Goal: Task Accomplishment & Management: Manage account settings

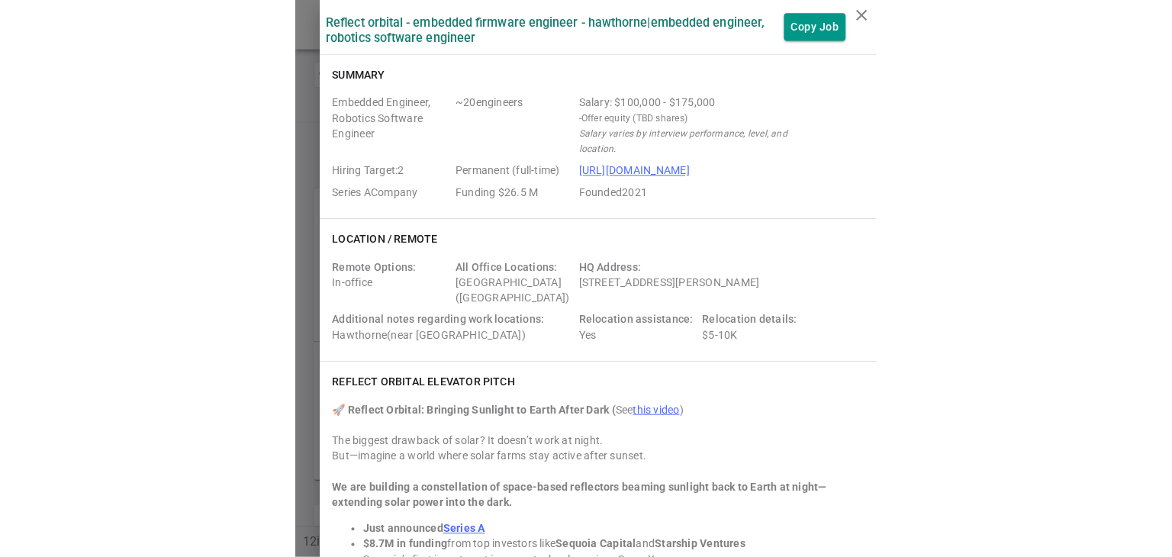
scroll to position [2268, 0]
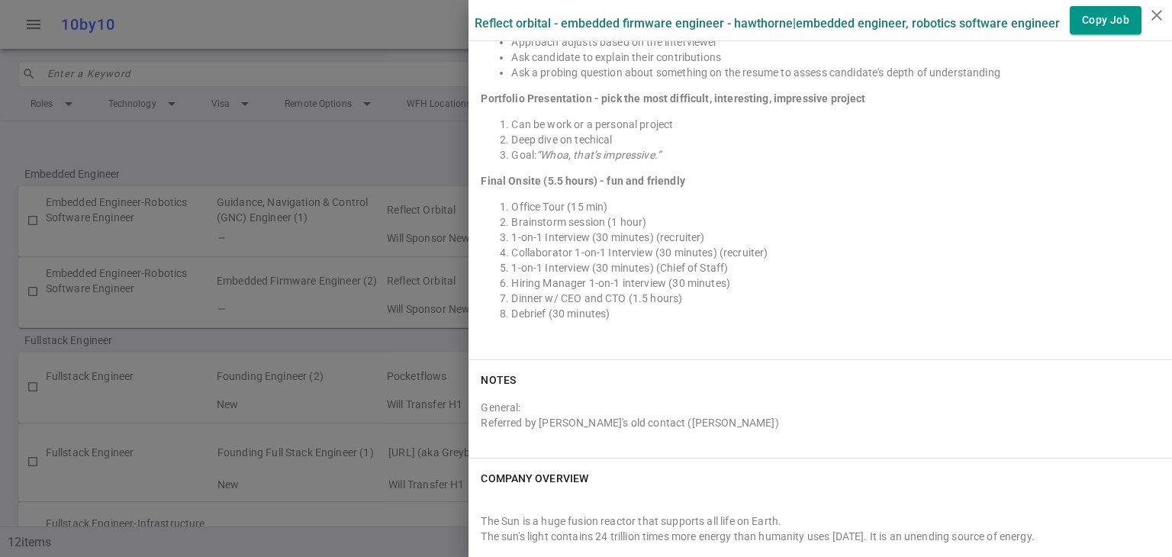
click at [429, 24] on div at bounding box center [586, 278] width 1172 height 557
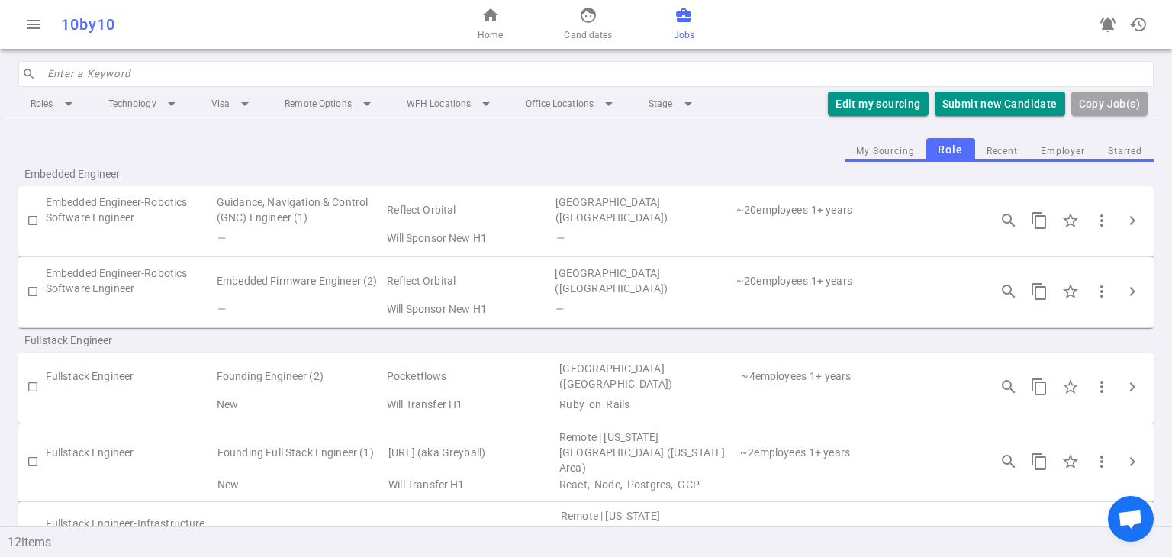
click at [574, 27] on div "home Home face Candidates business_center Jobs" at bounding box center [586, 24] width 378 height 49
click at [574, 98] on button "Edit my sourcing" at bounding box center [878, 104] width 100 height 25
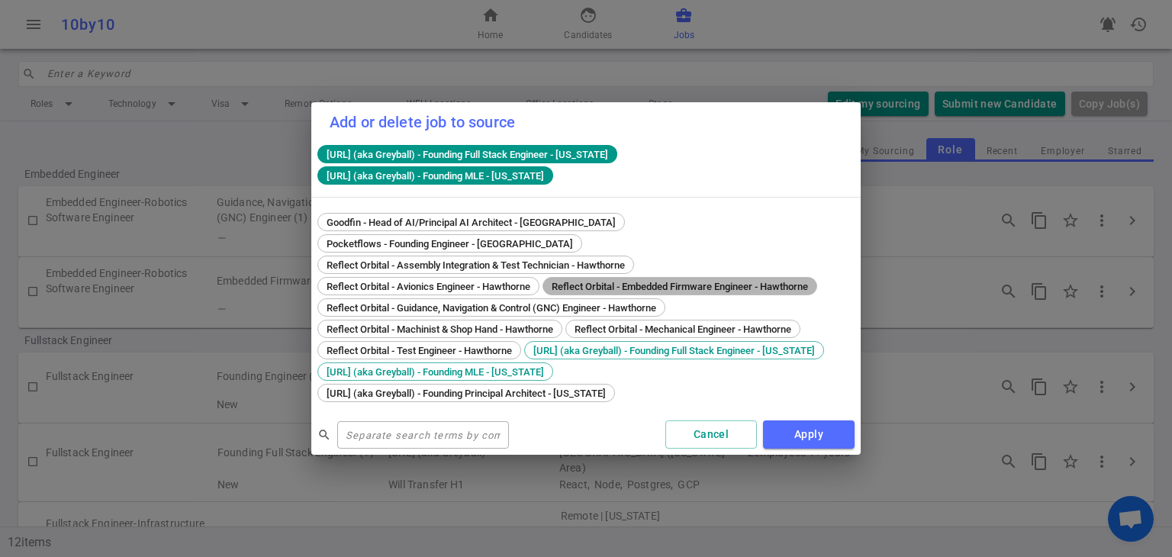
click at [574, 281] on span "Reflect Orbital - Embedded Firmware Engineer - Hawthorne" at bounding box center [679, 286] width 267 height 11
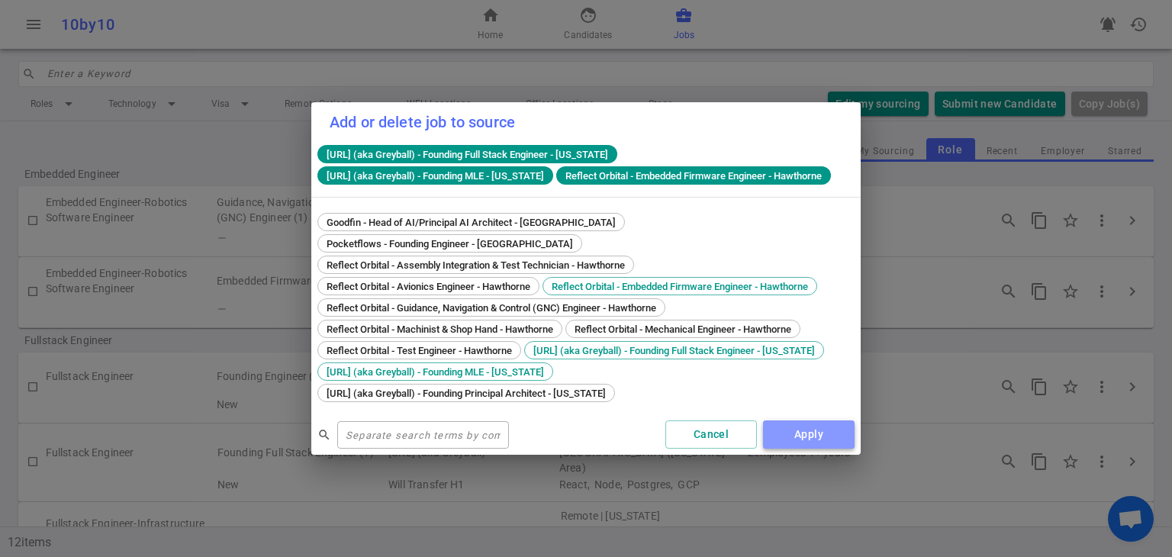
drag, startPoint x: 831, startPoint y: 455, endPoint x: 830, endPoint y: 446, distance: 8.4
click at [574, 446] on button "Apply" at bounding box center [809, 434] width 92 height 28
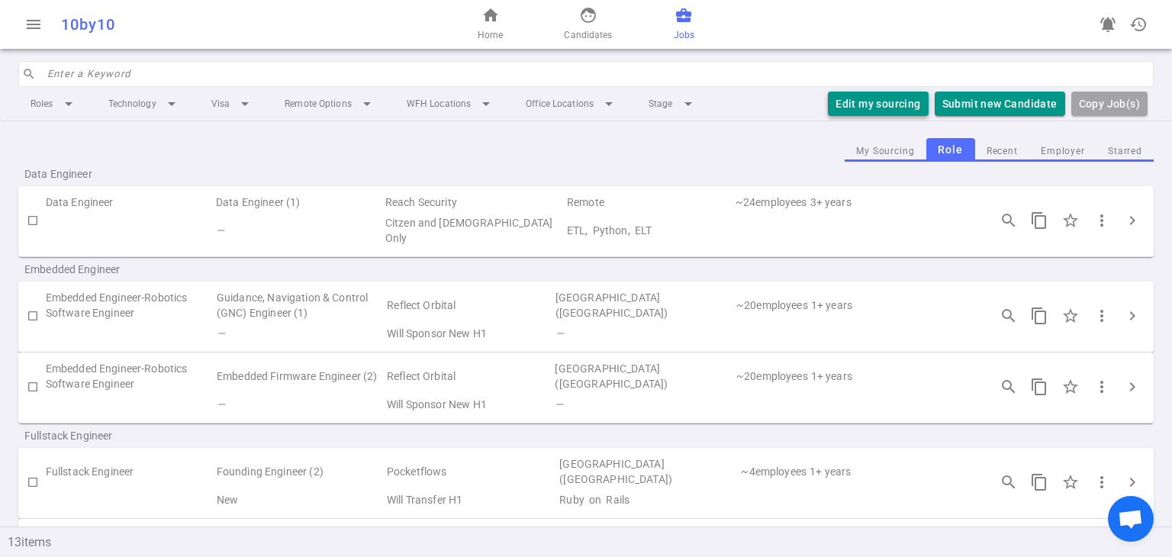
click at [849, 100] on button "Edit my sourcing" at bounding box center [878, 104] width 100 height 25
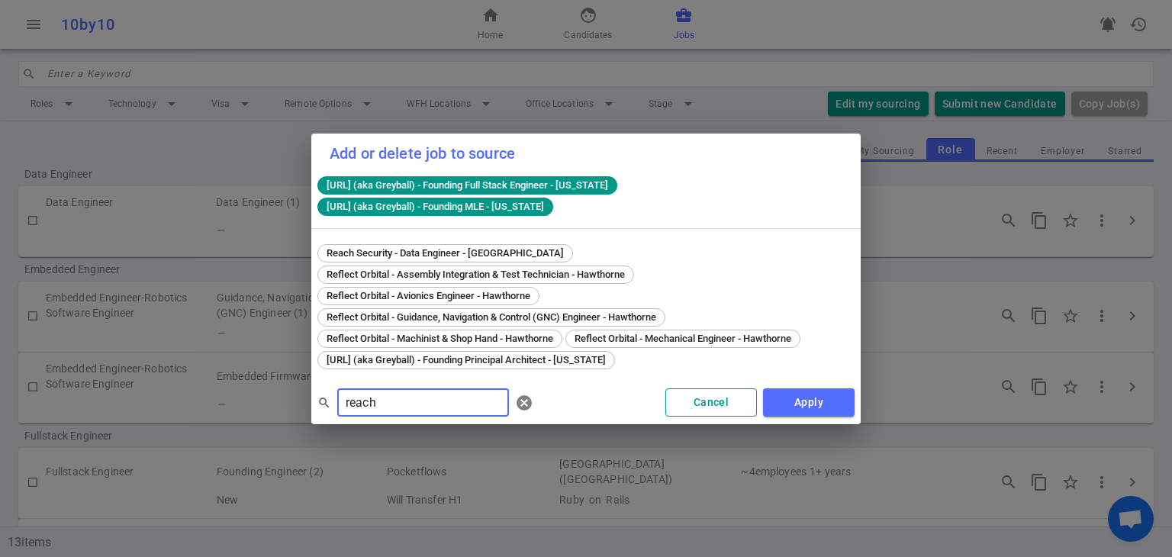
type input "reach"
click at [709, 388] on button "Cancel" at bounding box center [711, 402] width 92 height 28
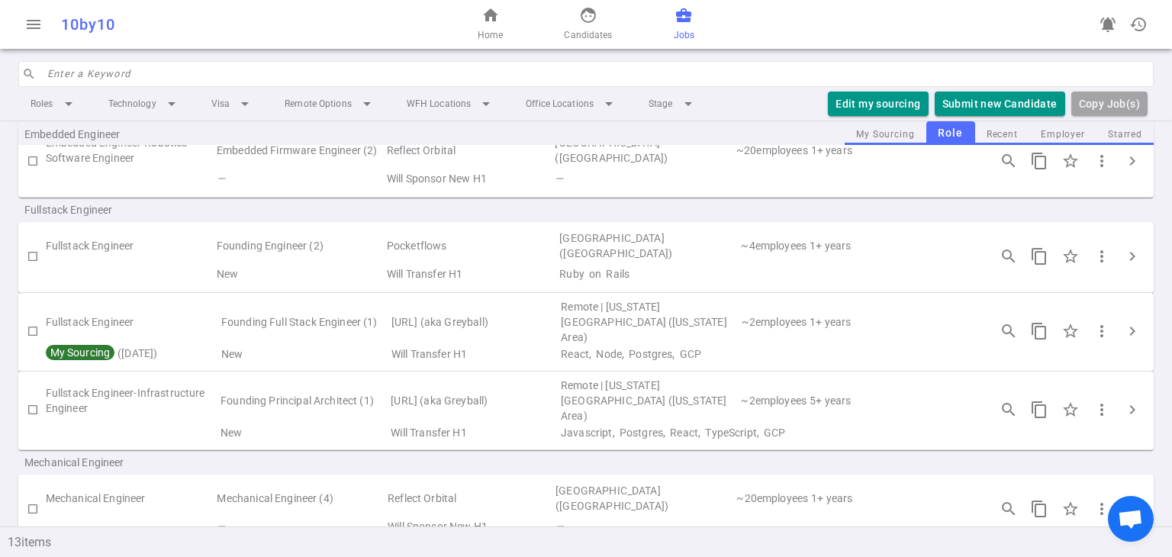
scroll to position [227, 0]
click at [210, 77] on input "search" at bounding box center [595, 74] width 1097 height 24
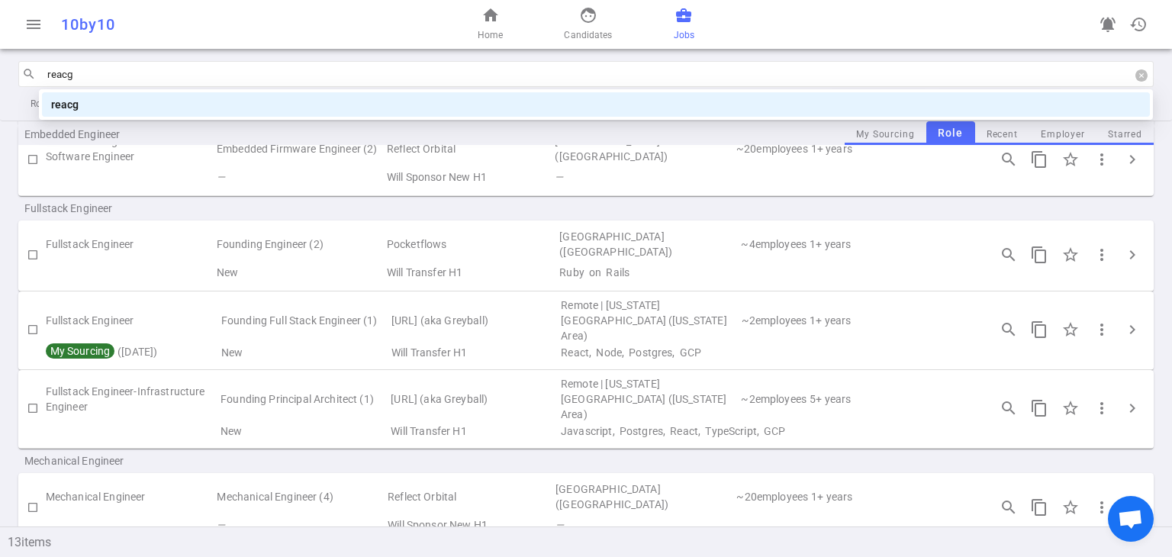
type input "reac"
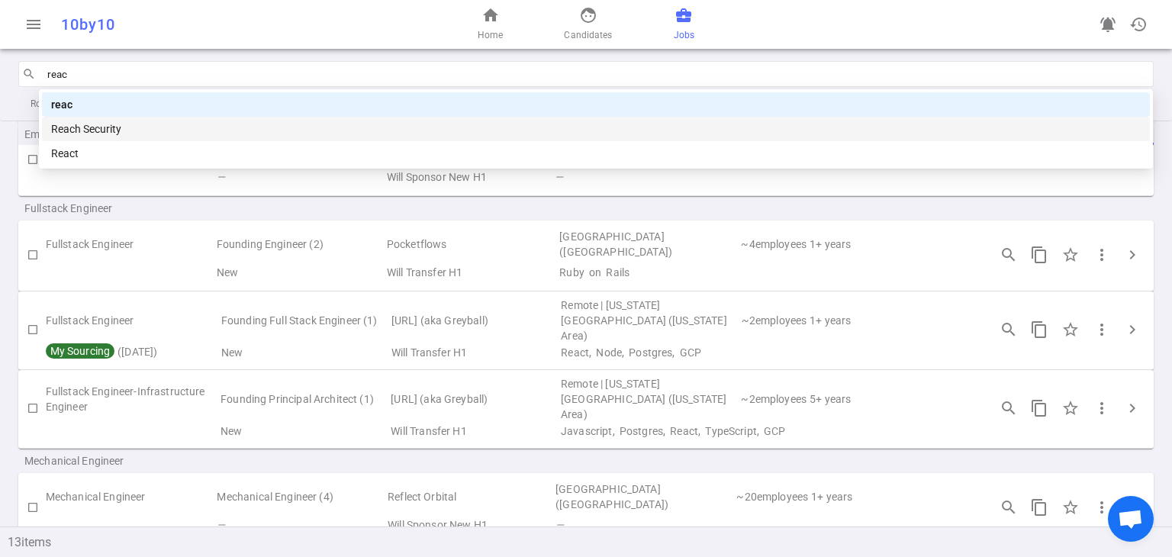
click at [112, 129] on div "Reach Security" at bounding box center [595, 129] width 1089 height 17
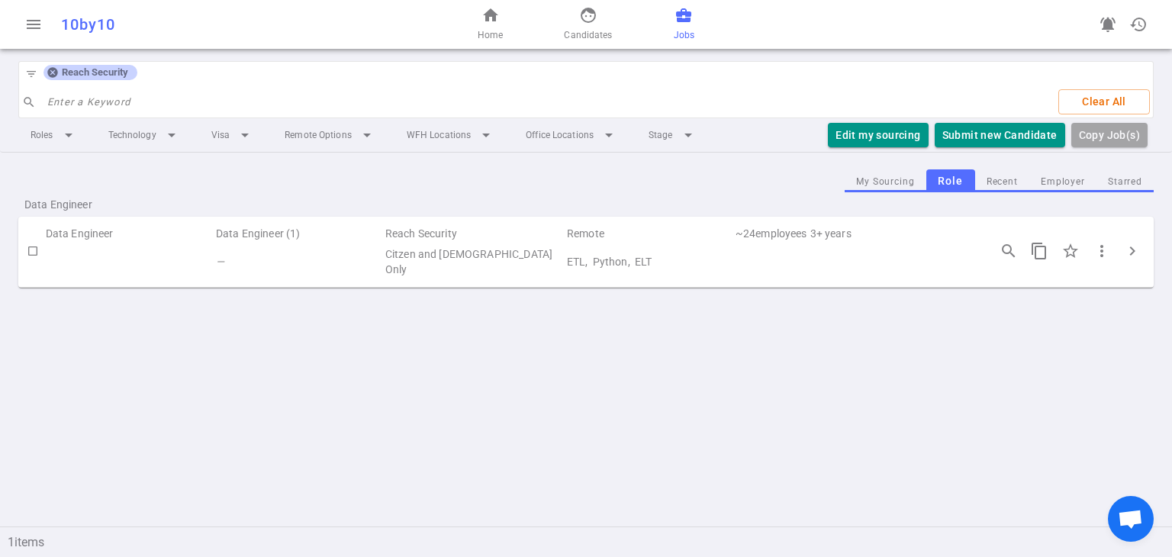
scroll to position [0, 0]
